Goal: Task Accomplishment & Management: Manage account settings

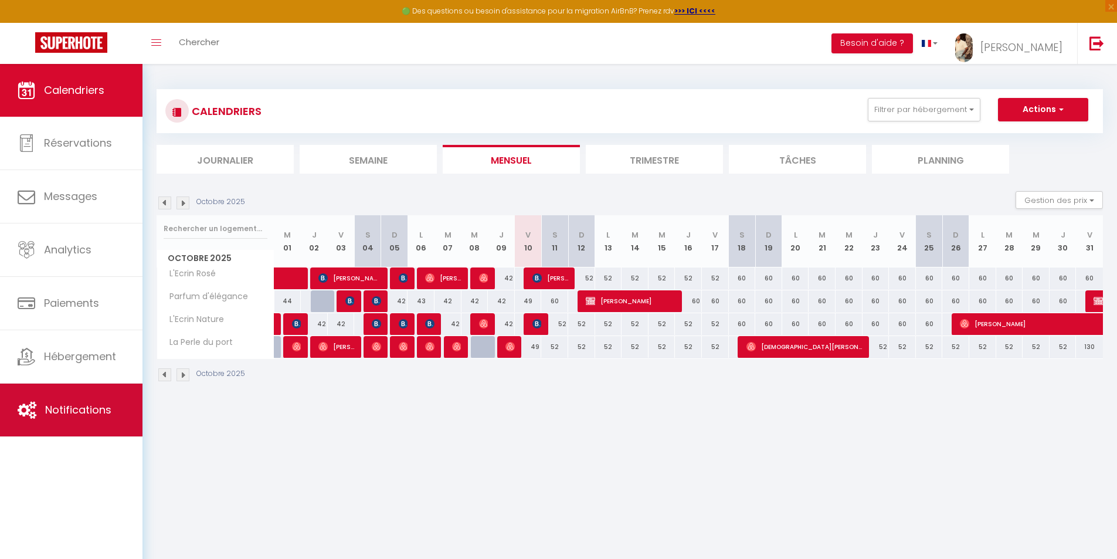
click at [77, 407] on span "Notifications" at bounding box center [78, 409] width 66 height 15
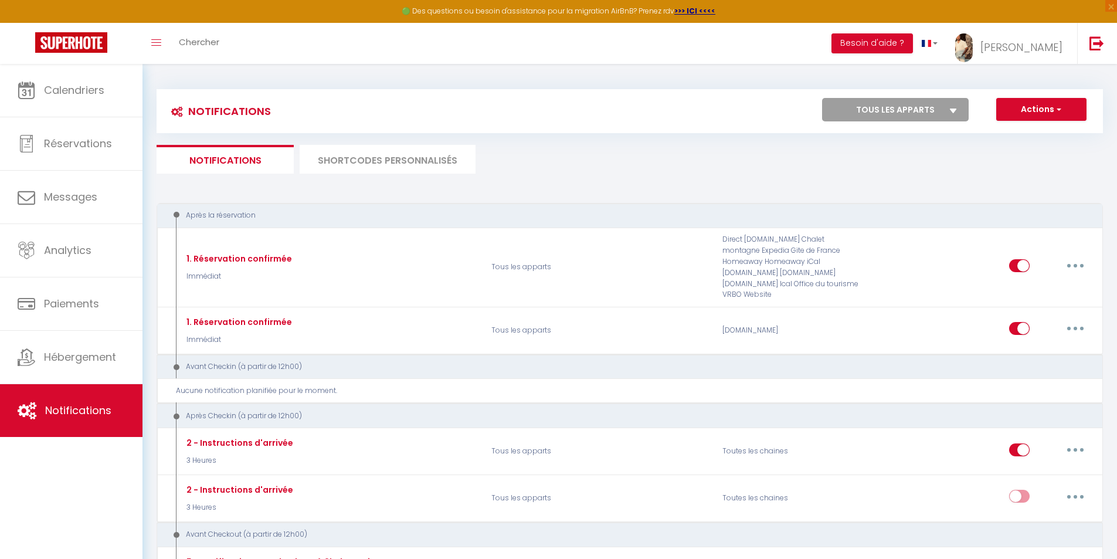
select select
checkbox input "false"
select select
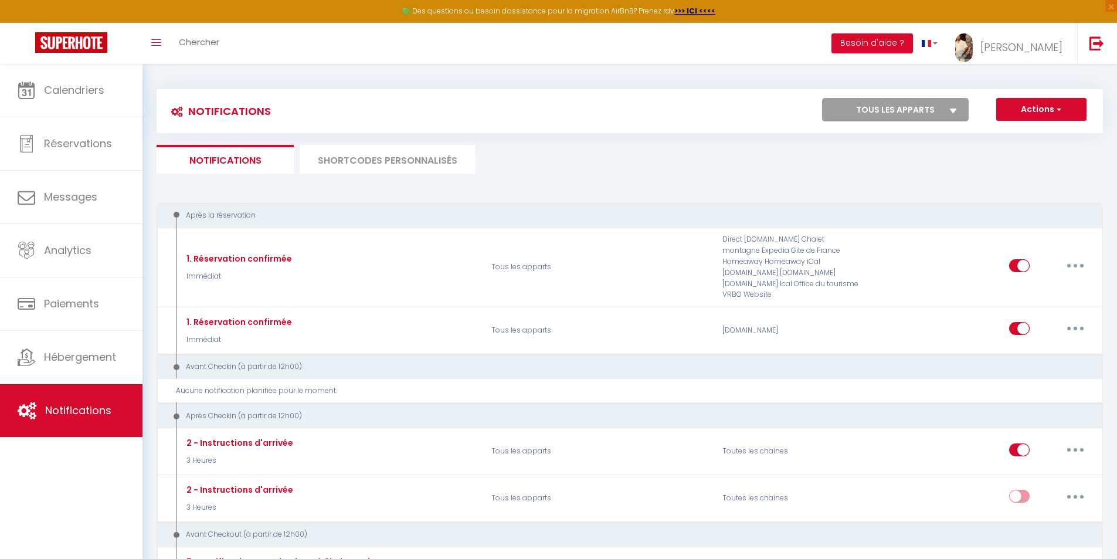
checkbox input "false"
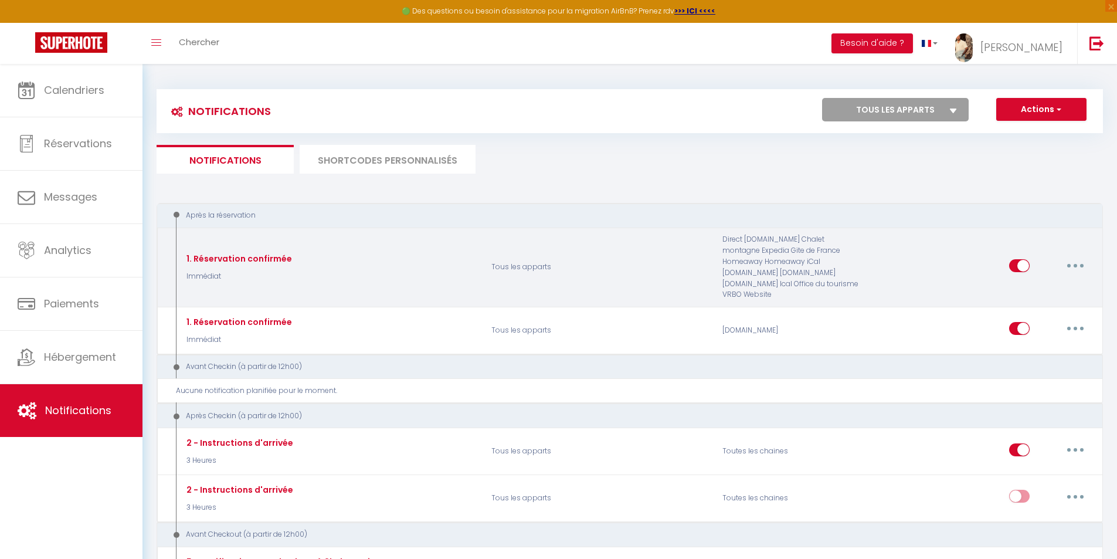
click at [1080, 262] on button "button" at bounding box center [1075, 265] width 33 height 19
click at [1040, 291] on link "Editer" at bounding box center [1045, 292] width 87 height 20
type input "1. Réservation confirmée"
select select "Immédiat"
select select "if_booking_is_paid"
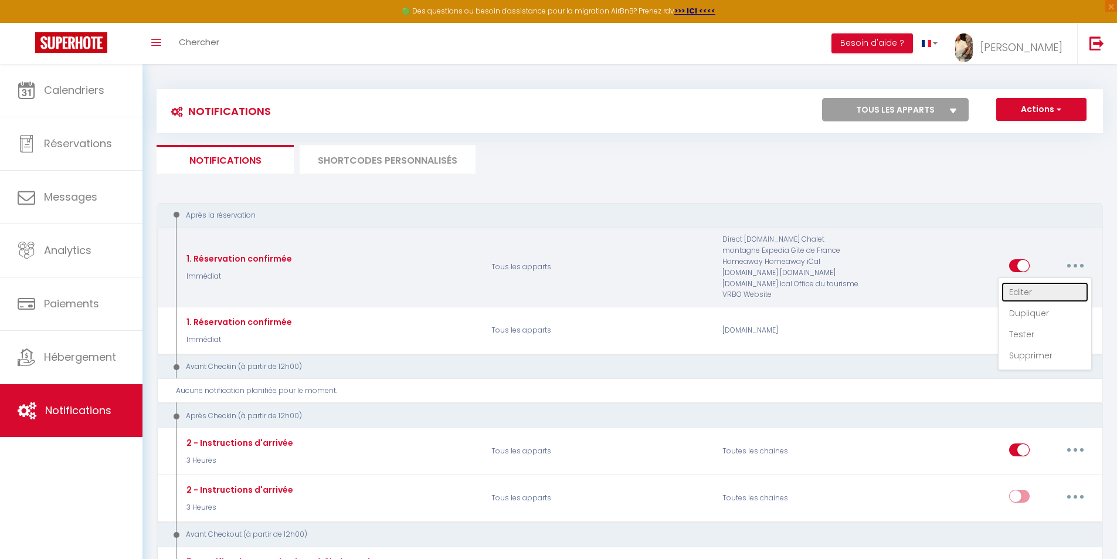
checkbox input "true"
checkbox input "false"
radio input "true"
type input "Merci de confirmer votre réservation - [BOOKING:ID] - [GUEST:FIRST_NAME] [GUEST…"
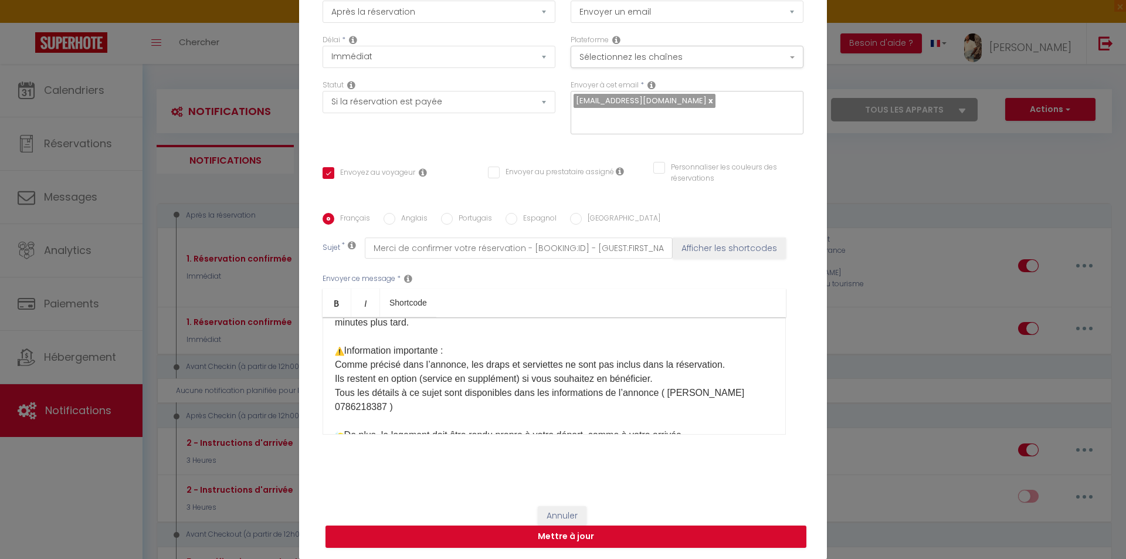
scroll to position [176, 0]
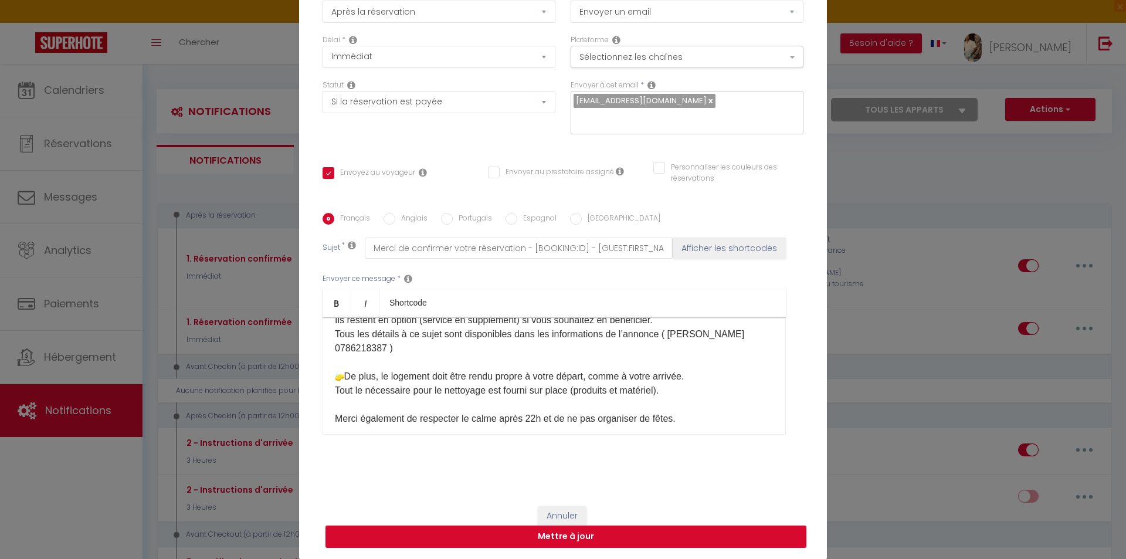
click at [666, 389] on p "Je suis ravi de vous accueillir prochainement. Les instructions et codes d’accè…" at bounding box center [554, 341] width 439 height 281
click at [634, 533] on button "Mettre à jour" at bounding box center [565, 536] width 481 height 22
checkbox input "true"
checkbox input "false"
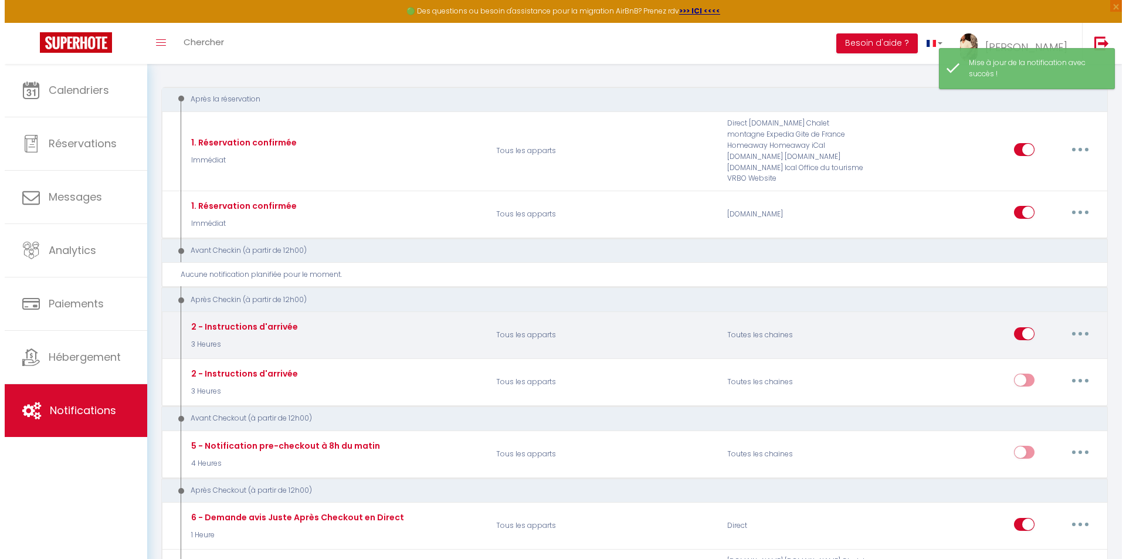
scroll to position [117, 0]
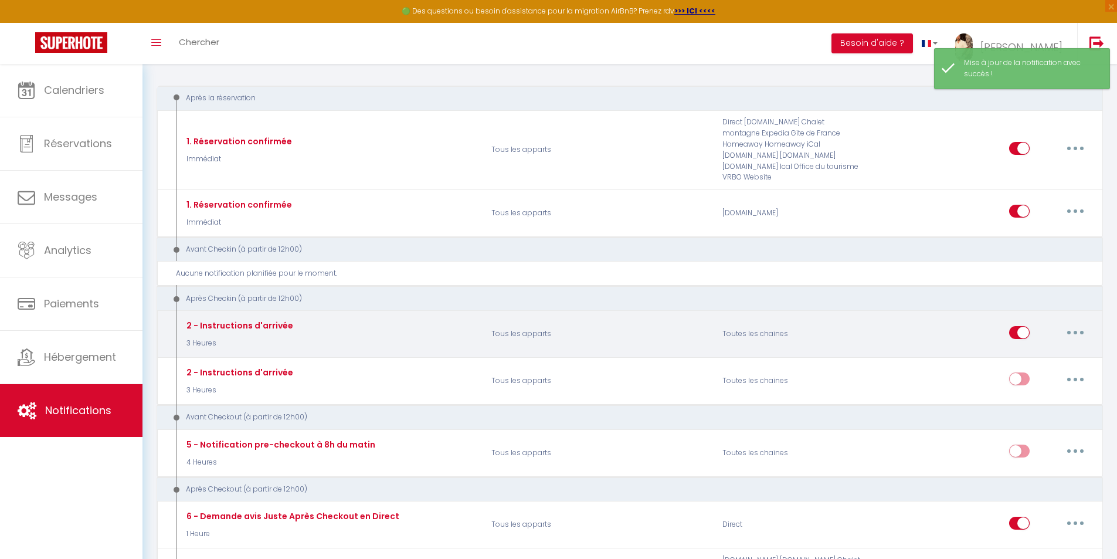
click at [1088, 325] on button "button" at bounding box center [1075, 332] width 33 height 19
drag, startPoint x: 664, startPoint y: 324, endPoint x: 631, endPoint y: 323, distance: 32.9
click at [650, 324] on p "Tous les apparts" at bounding box center [599, 334] width 231 height 34
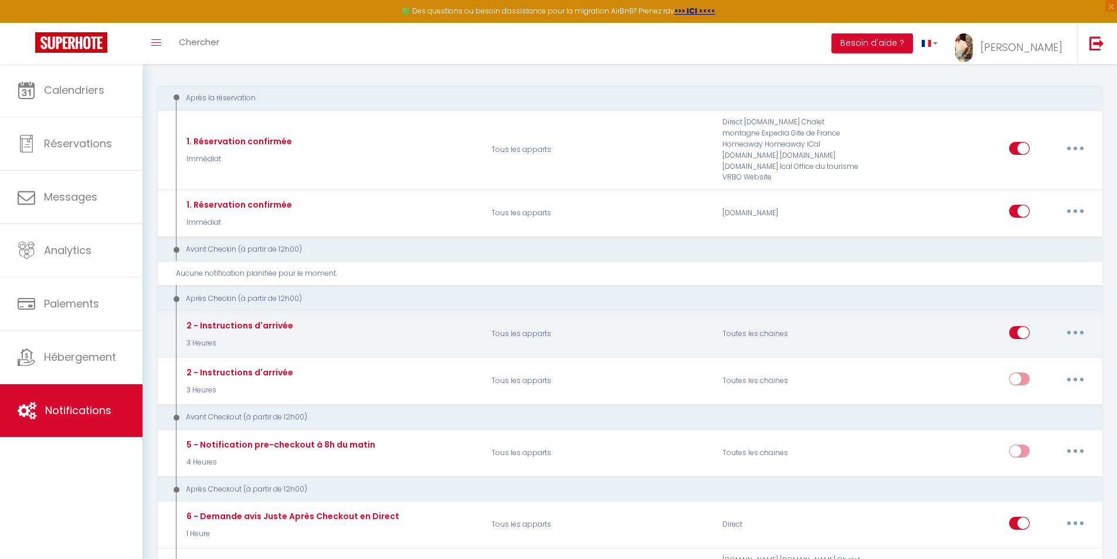
click at [200, 338] on p "3 Heures" at bounding box center [239, 343] width 110 height 11
click at [1073, 323] on button "button" at bounding box center [1075, 332] width 33 height 19
click at [1024, 349] on link "Editer" at bounding box center [1045, 359] width 87 height 20
type input "2 - Instructions d'arrivée"
select select "3"
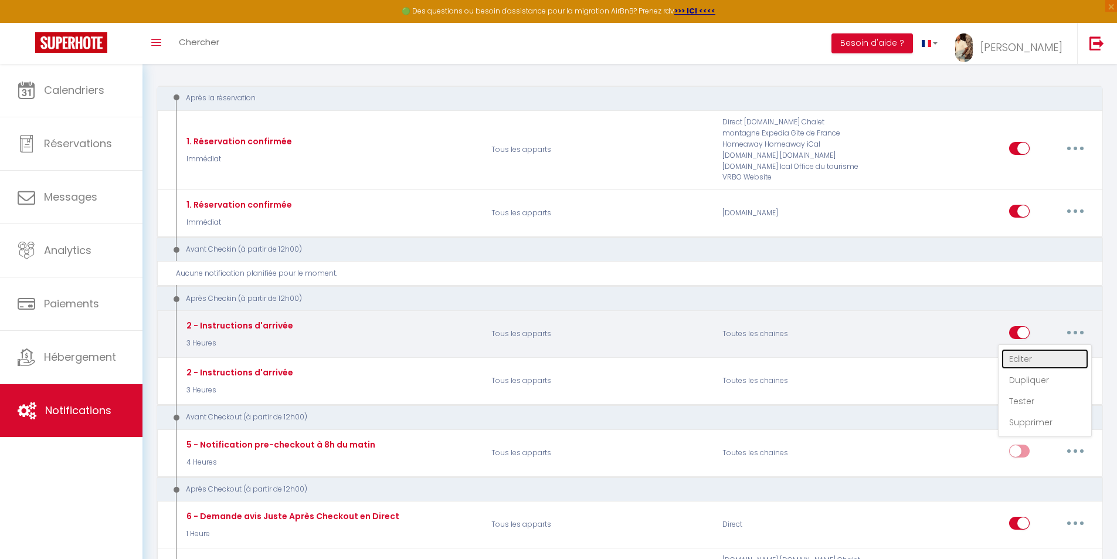
select select "3 Heures"
select select "if_booking_is_paid"
checkbox input "true"
checkbox input "false"
checkbox input "true"
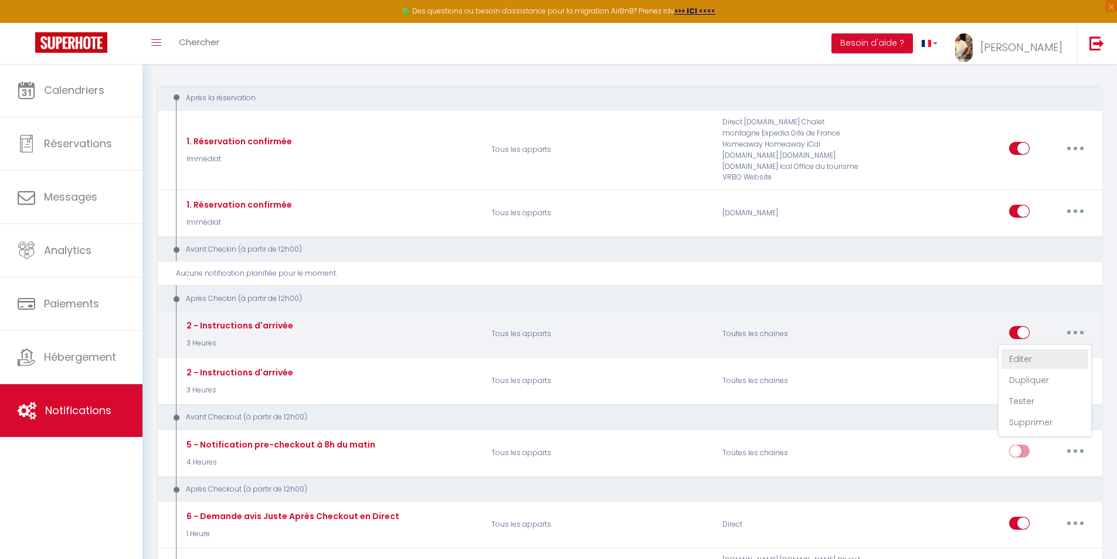
radio input "true"
type input "Procédure pour le checkin - [RENTAL:NAME]"
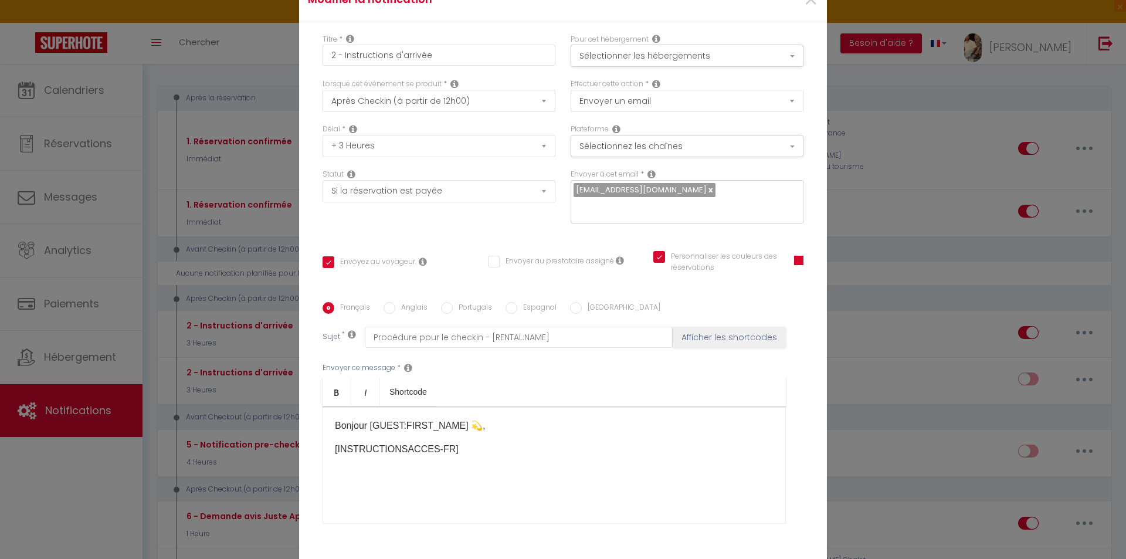
scroll to position [59, 0]
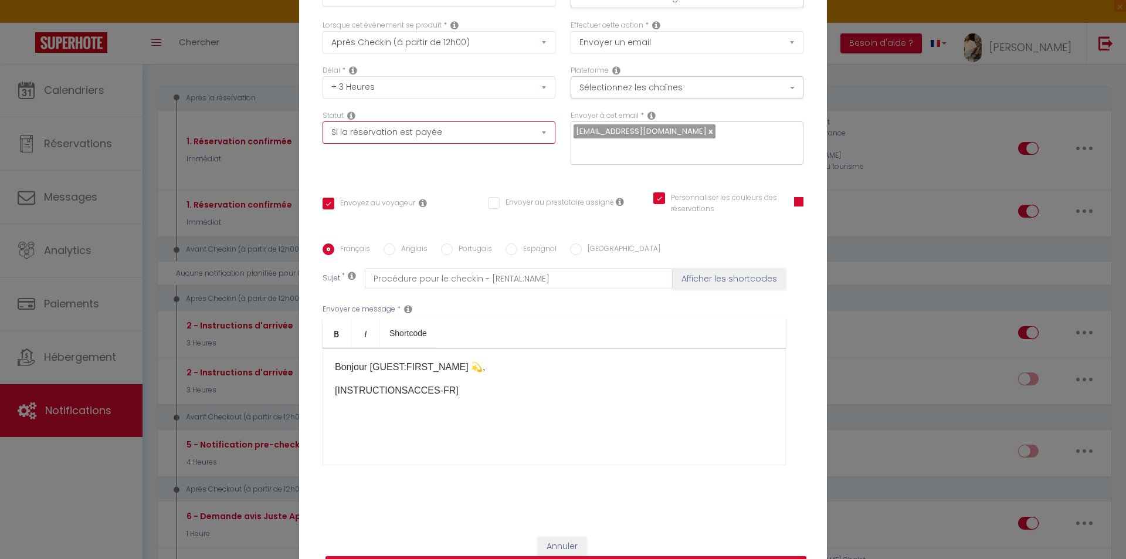
click at [545, 133] on select "Aucun Si la réservation est payée Si réservation non payée Si la caution a été …" at bounding box center [439, 132] width 233 height 22
click at [416, 104] on div "Délai * Immédiat + 10 Minutes + 1 Heure + 2 Heures + 3 Heures + 4 Heures + 5 He…" at bounding box center [439, 87] width 248 height 45
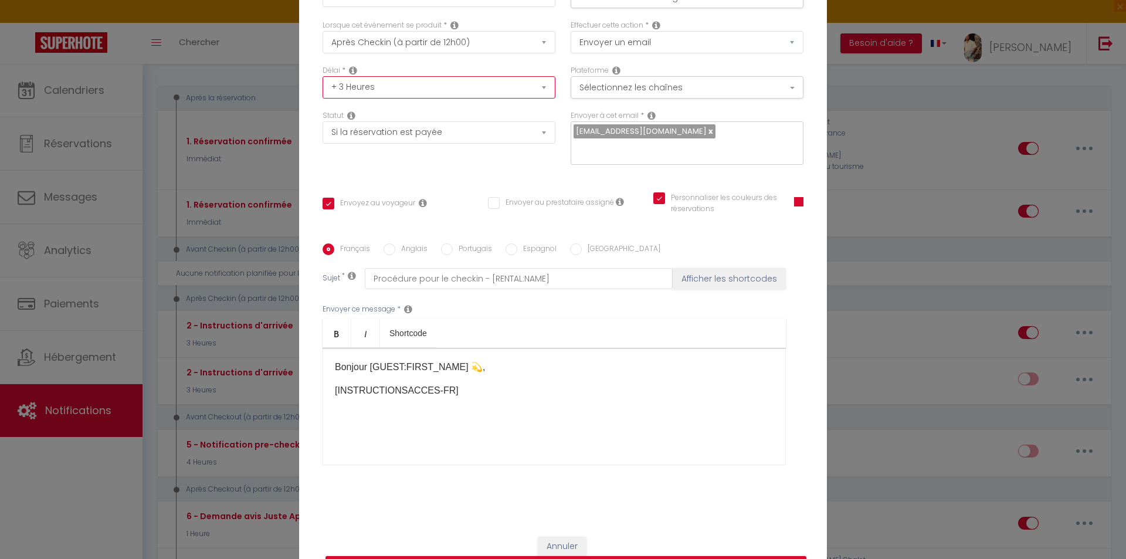
click at [541, 85] on select "Immédiat + 10 Minutes + 1 Heure + 2 Heures + 3 Heures + 4 Heures + 5 Heures + 6…" at bounding box center [439, 87] width 233 height 22
click at [287, 43] on div "Modifier la notification × Titre * 2 - Instructions d'arrivée Pour cet hébergem…" at bounding box center [563, 279] width 1126 height 559
click at [870, 103] on div "Modifier la notification × Titre * 2 - Instructions d'arrivée Pour cet hébergem…" at bounding box center [563, 279] width 1126 height 559
